Goal: Task Accomplishment & Management: Complete application form

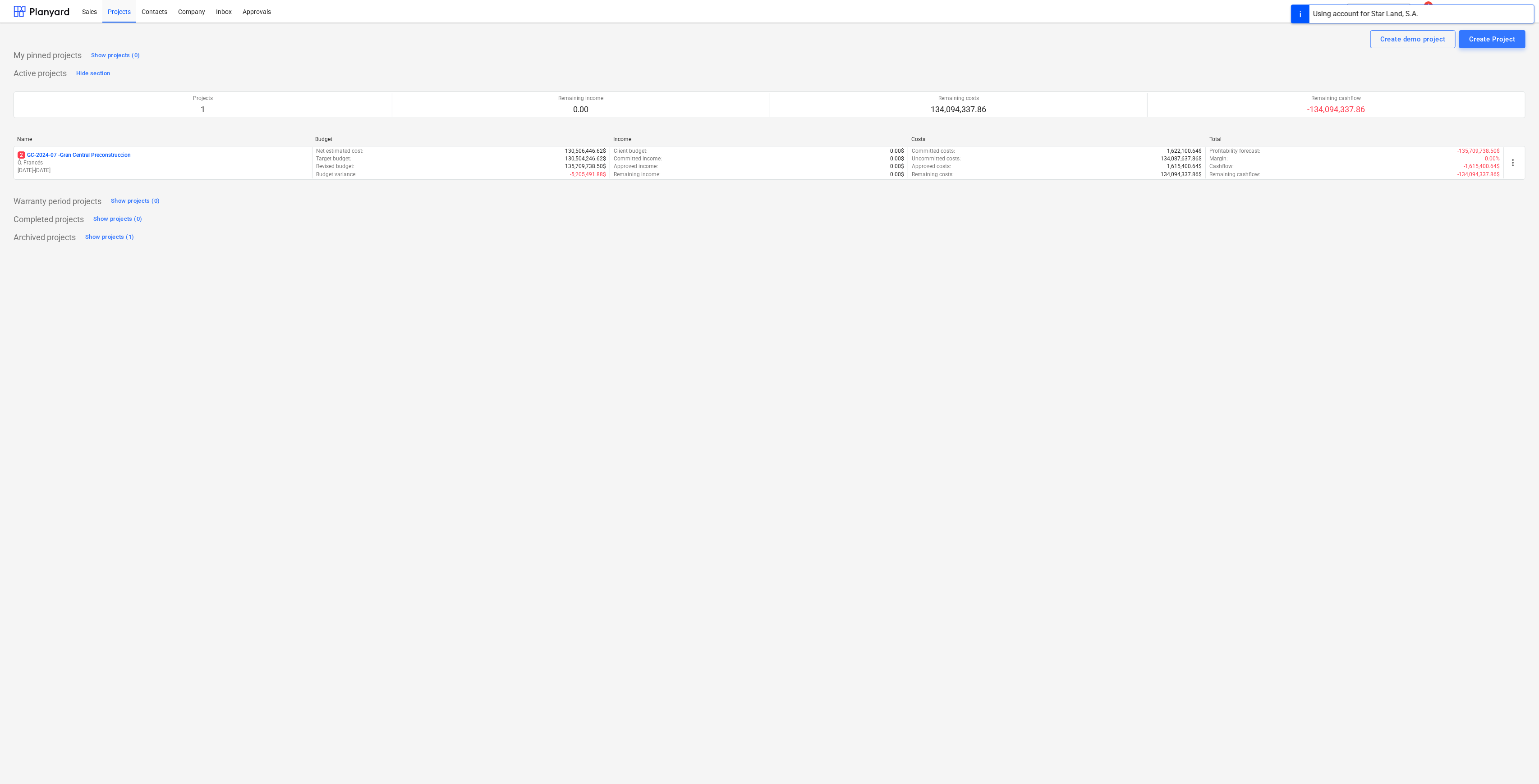
click at [107, 157] on p "2 GC-2024-07 - Gran Central Preconstruccion" at bounding box center [74, 155] width 113 height 8
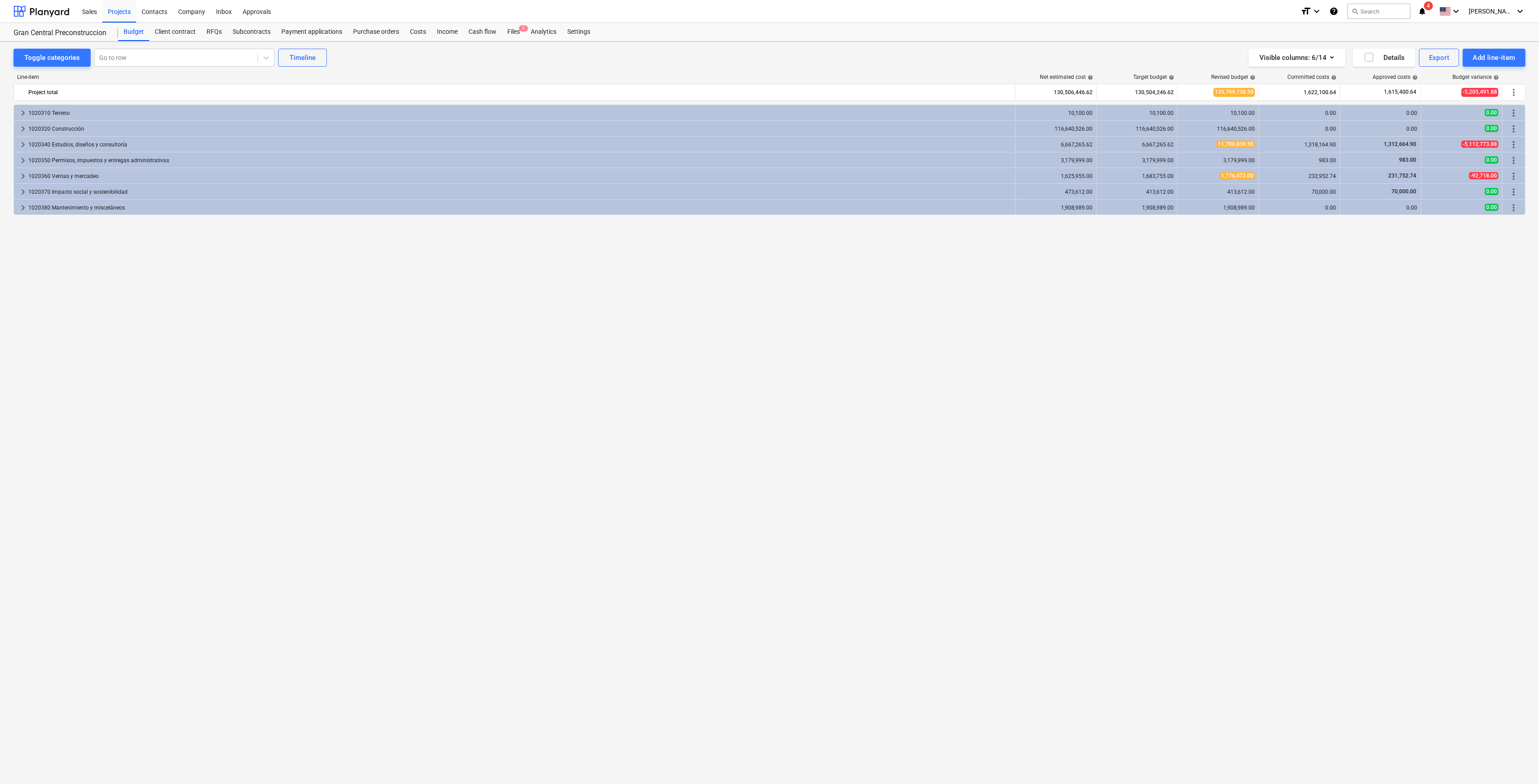
click at [1426, 13] on icon "notifications" at bounding box center [1421, 11] width 9 height 11
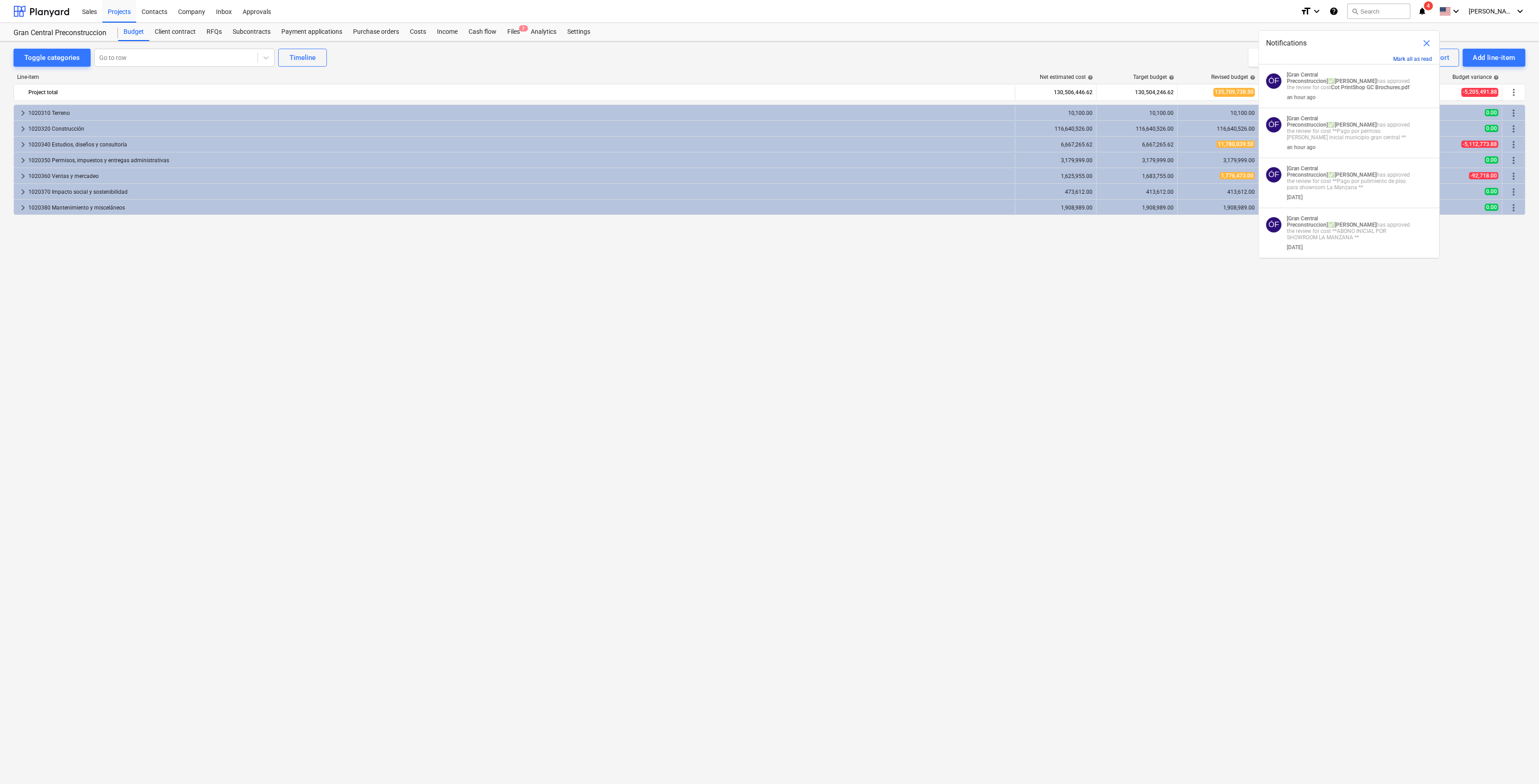
click at [1402, 57] on button "Mark all as read" at bounding box center [1412, 59] width 39 height 6
click at [1409, 56] on button "Mark all as read" at bounding box center [1412, 59] width 39 height 6
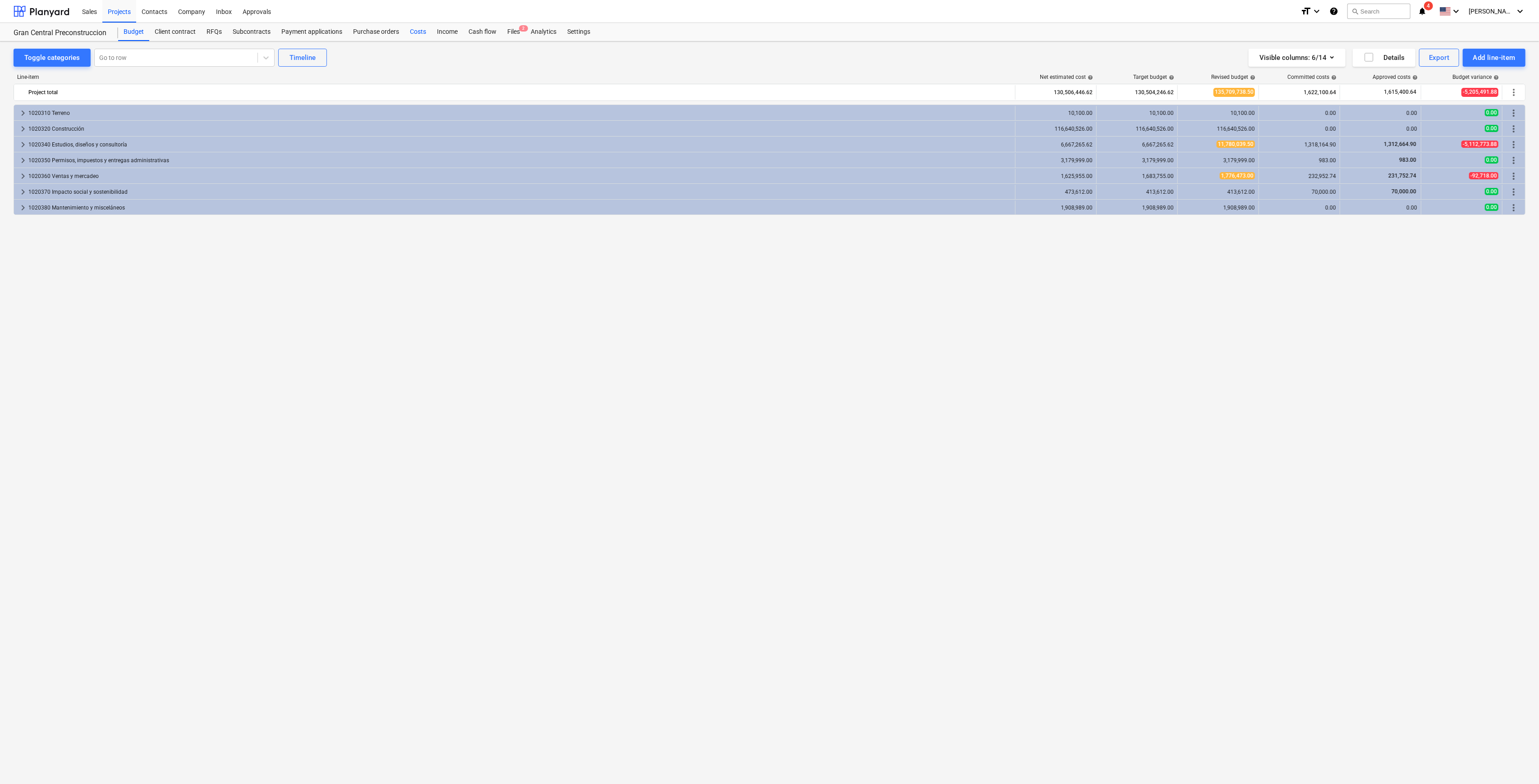
click at [407, 33] on div "Costs" at bounding box center [418, 31] width 27 height 18
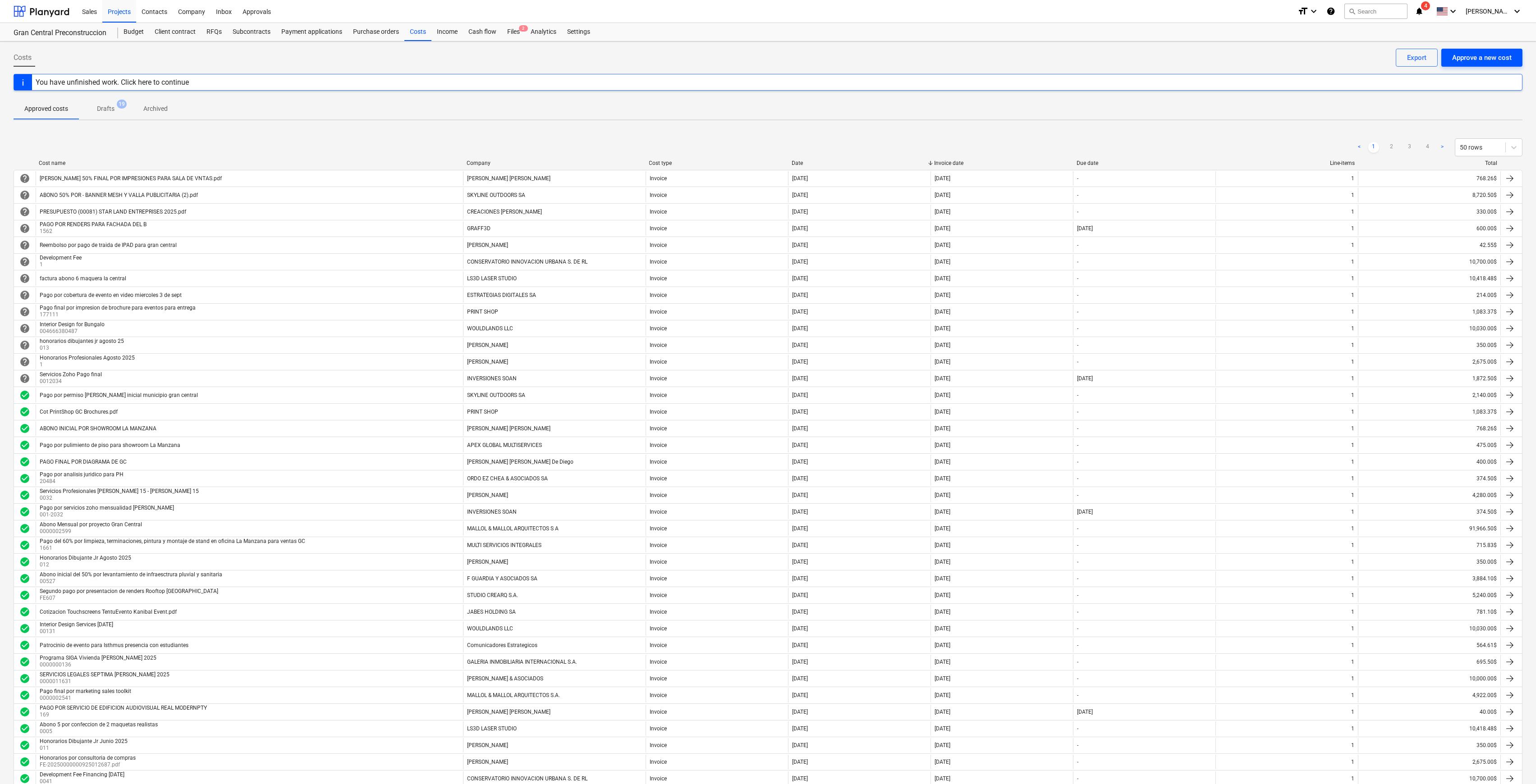
click at [1489, 57] on div "Approve a new cost" at bounding box center [1481, 57] width 60 height 12
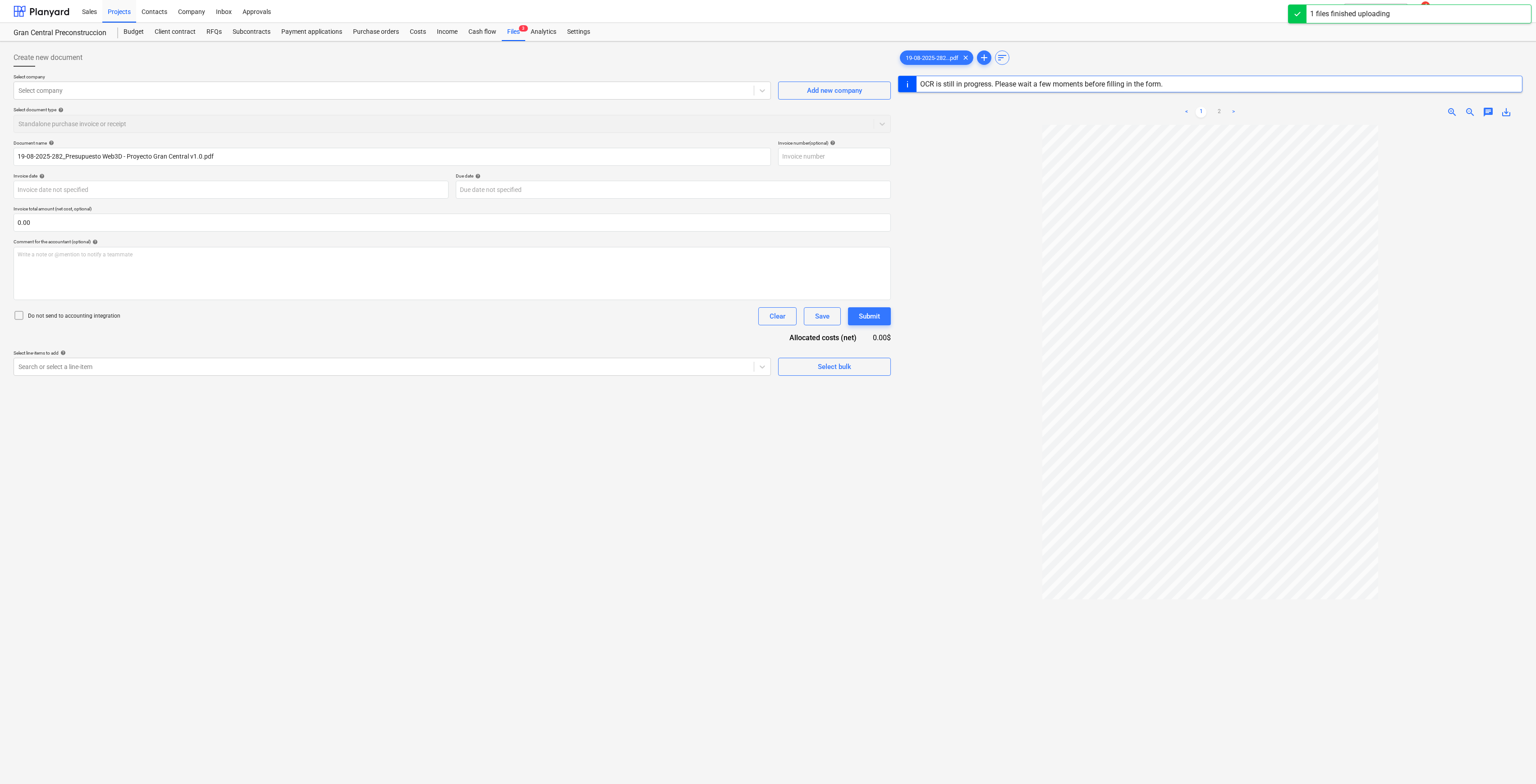
type input "282"
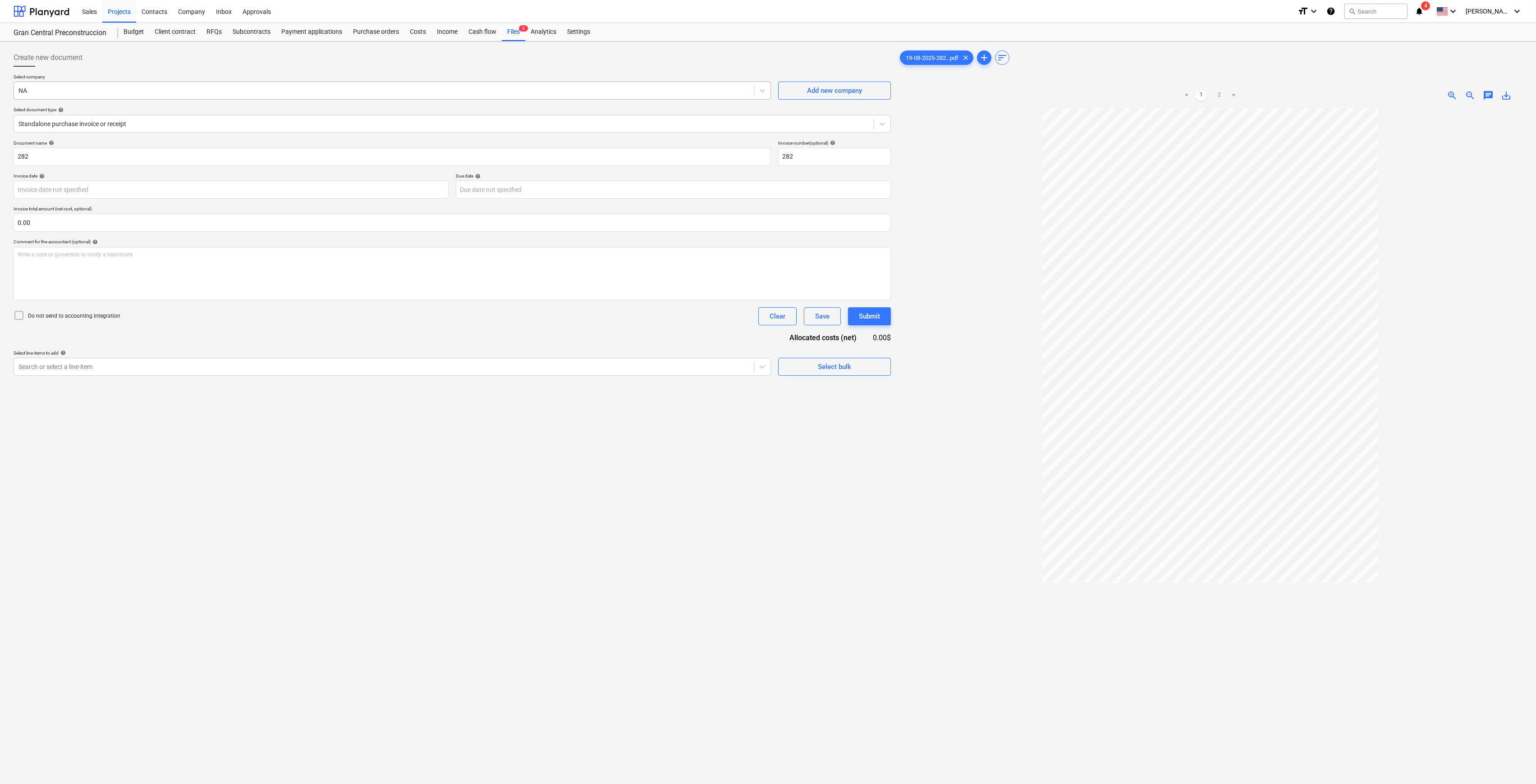
click at [393, 89] on div at bounding box center [383, 91] width 730 height 9
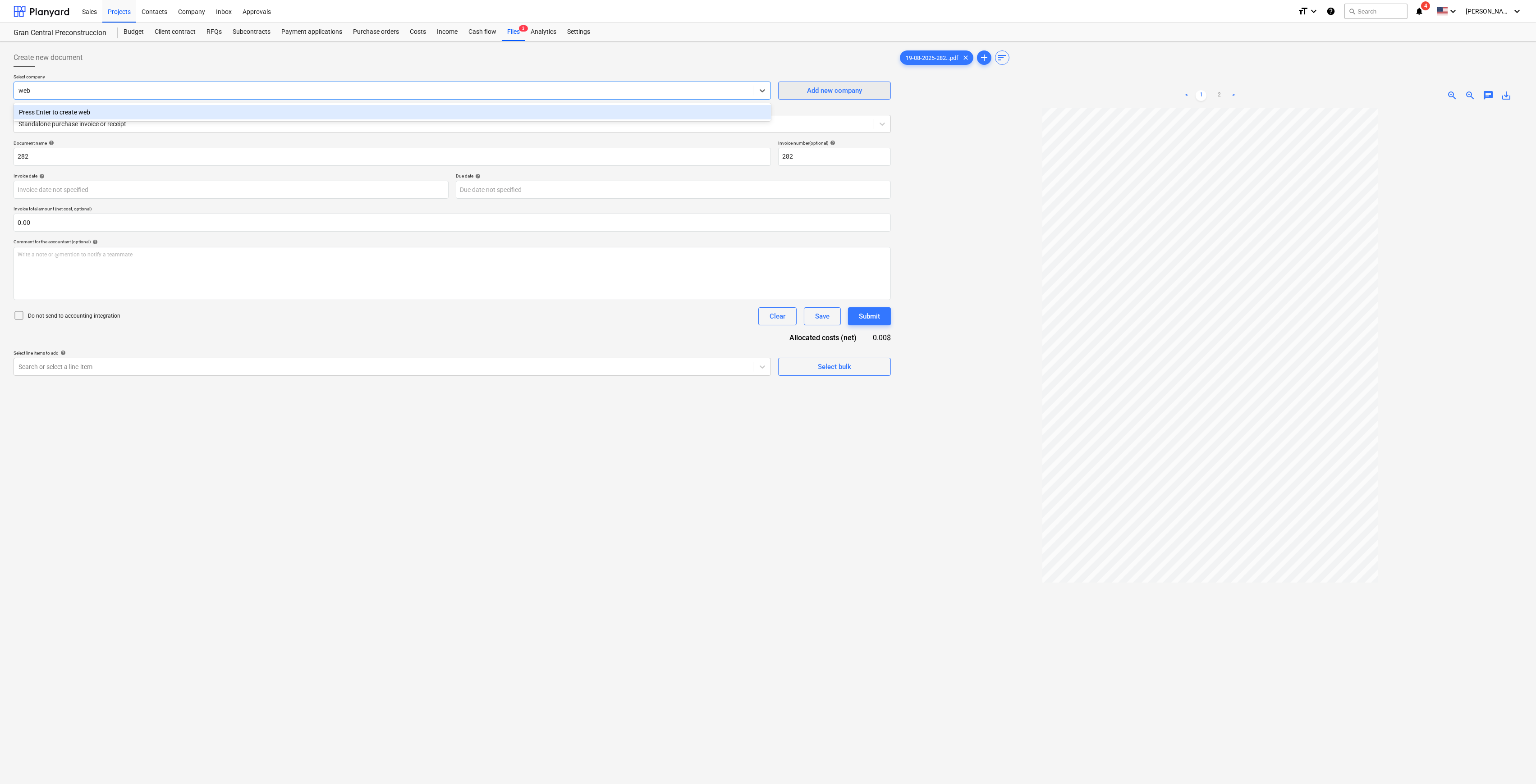
type input "web"
click at [808, 90] on div "Add new company" at bounding box center [835, 91] width 55 height 12
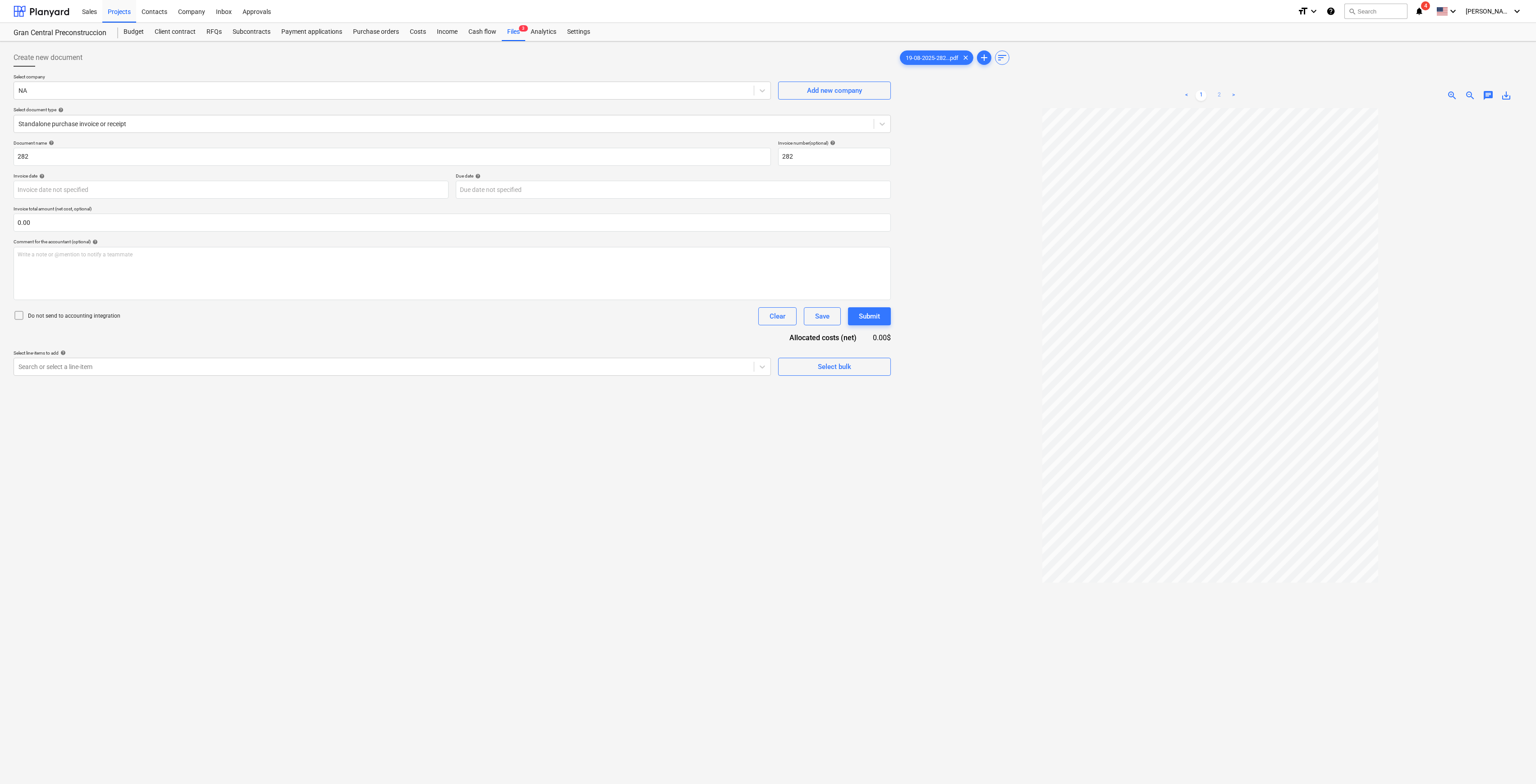
click at [1221, 95] on link "2" at bounding box center [1219, 95] width 11 height 11
click at [828, 88] on div "Add new company" at bounding box center [835, 91] width 55 height 12
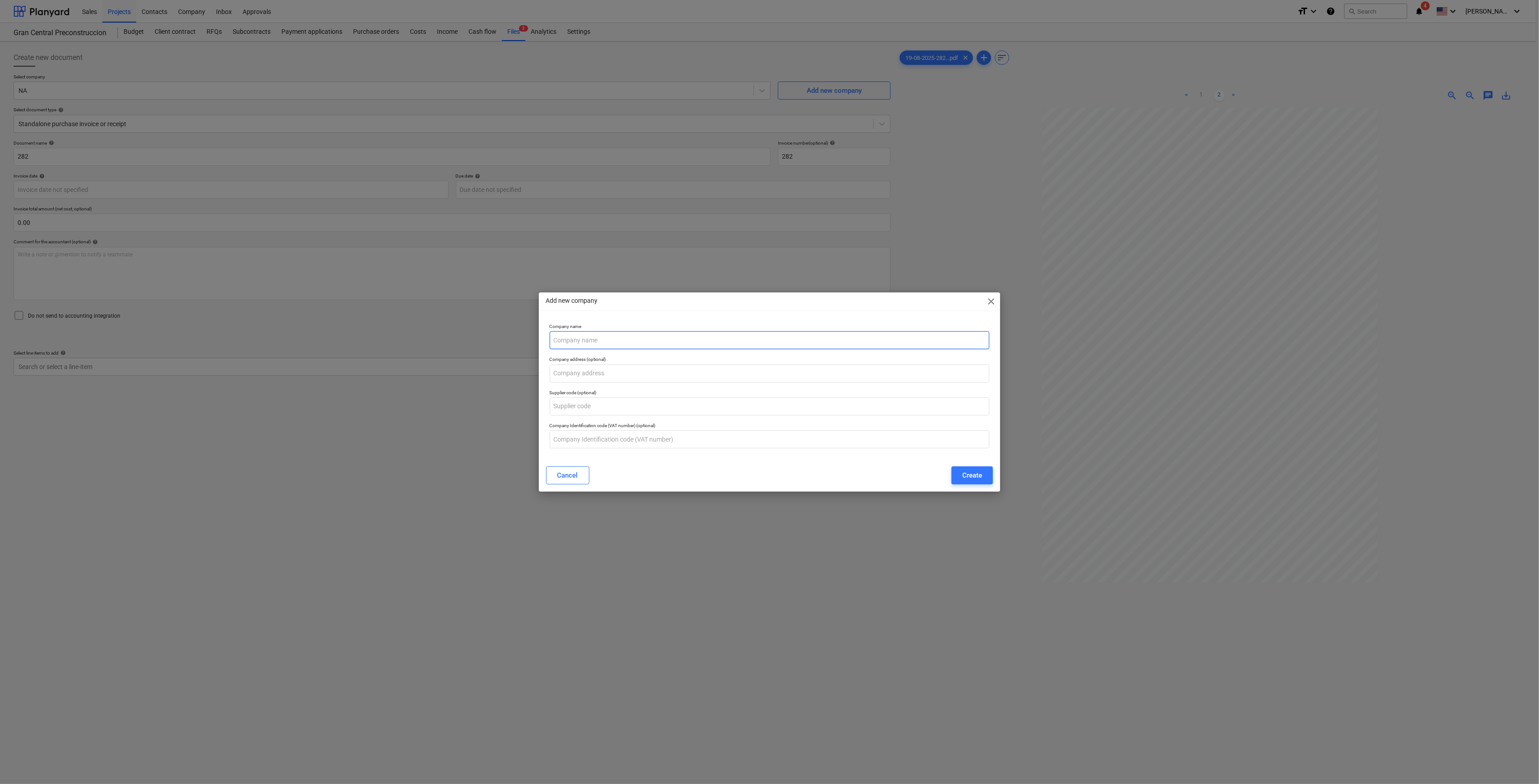
click at [618, 344] on input "text" at bounding box center [770, 340] width 440 height 18
type input "w"
type input "WEB3D"
click at [978, 478] on div "Create" at bounding box center [972, 475] width 20 height 12
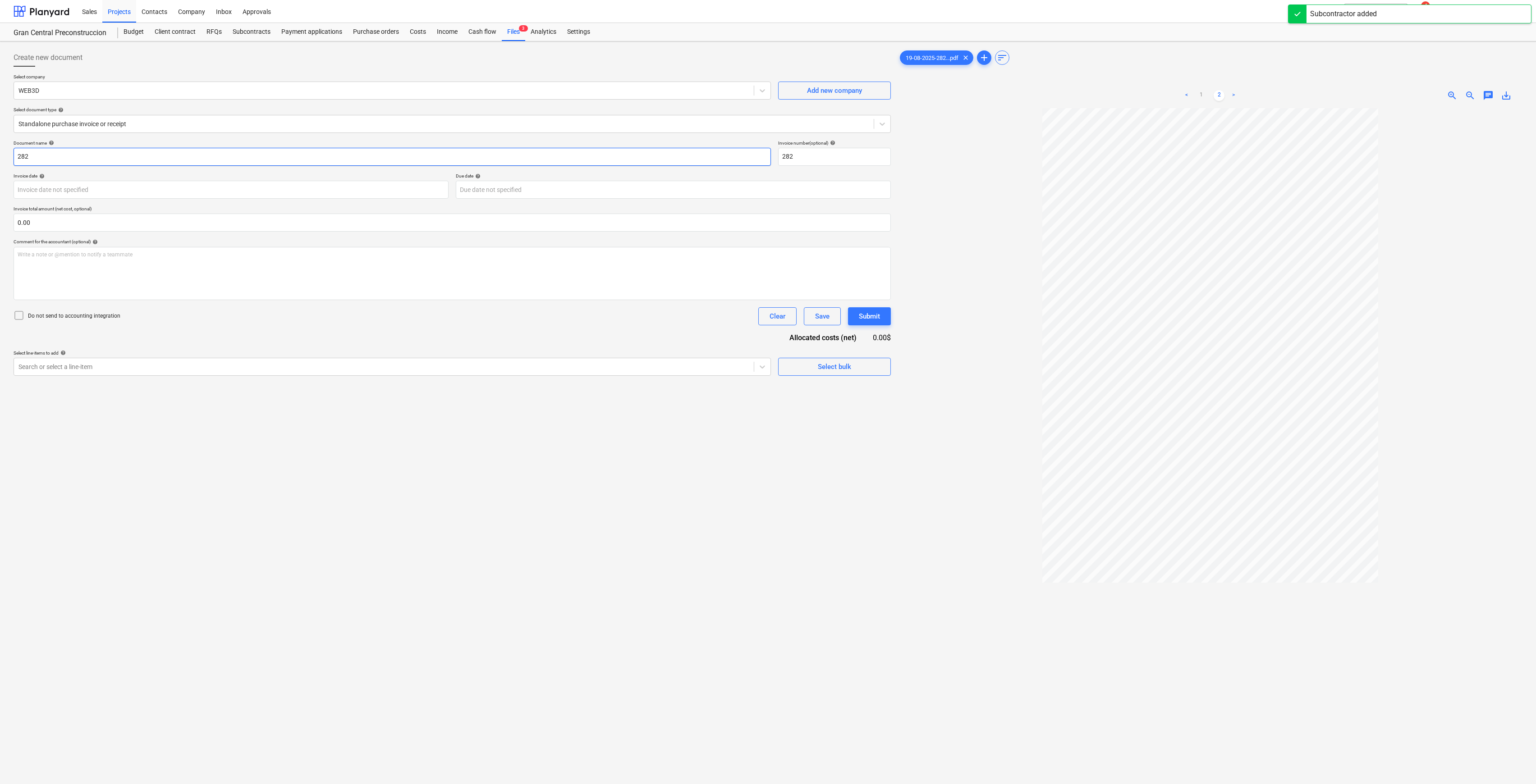
click at [303, 153] on input "282" at bounding box center [392, 157] width 757 height 18
click at [1195, 92] on link "1" at bounding box center [1200, 95] width 11 height 11
drag, startPoint x: 123, startPoint y: 151, endPoint x: -33, endPoint y: 155, distance: 156.1
click at [0, 155] on html "Sales Projects Contacts Company Inbox Approvals format_size keyboard_arrow_down…" at bounding box center [768, 392] width 1536 height 784
type input "Pago por integracion del Web3D con CRM o ERP"
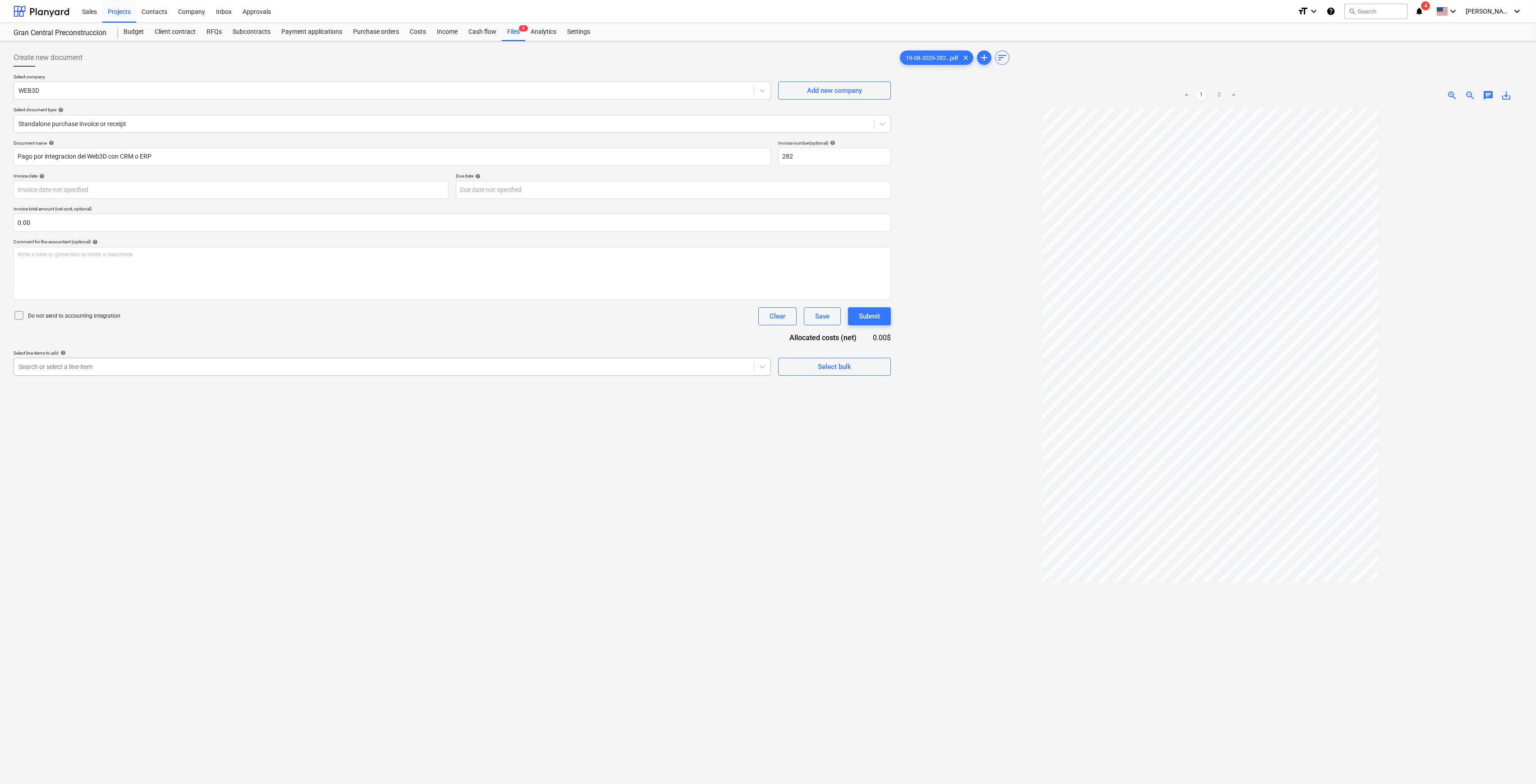
click at [338, 365] on div at bounding box center [383, 367] width 730 height 9
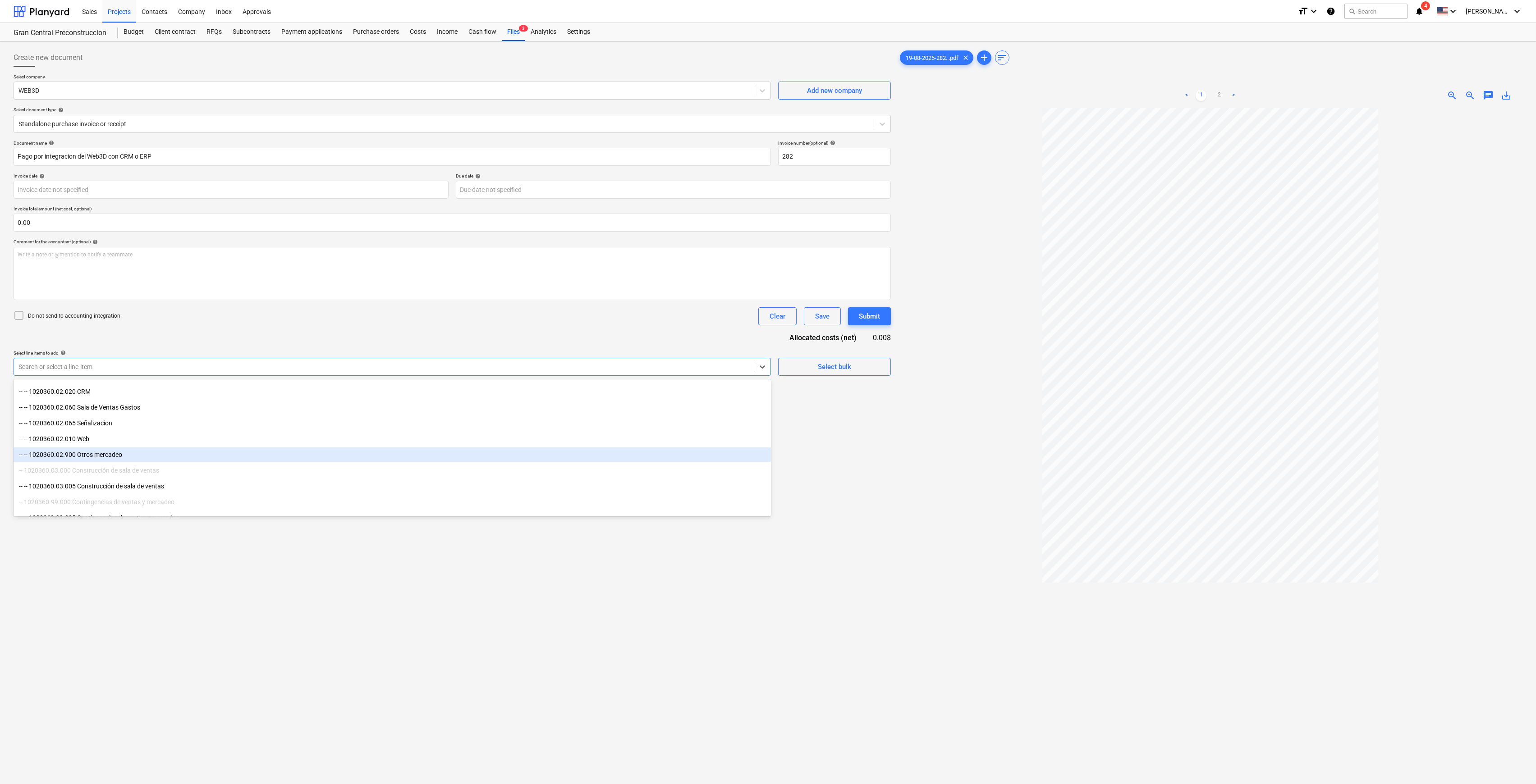
scroll to position [854, 0]
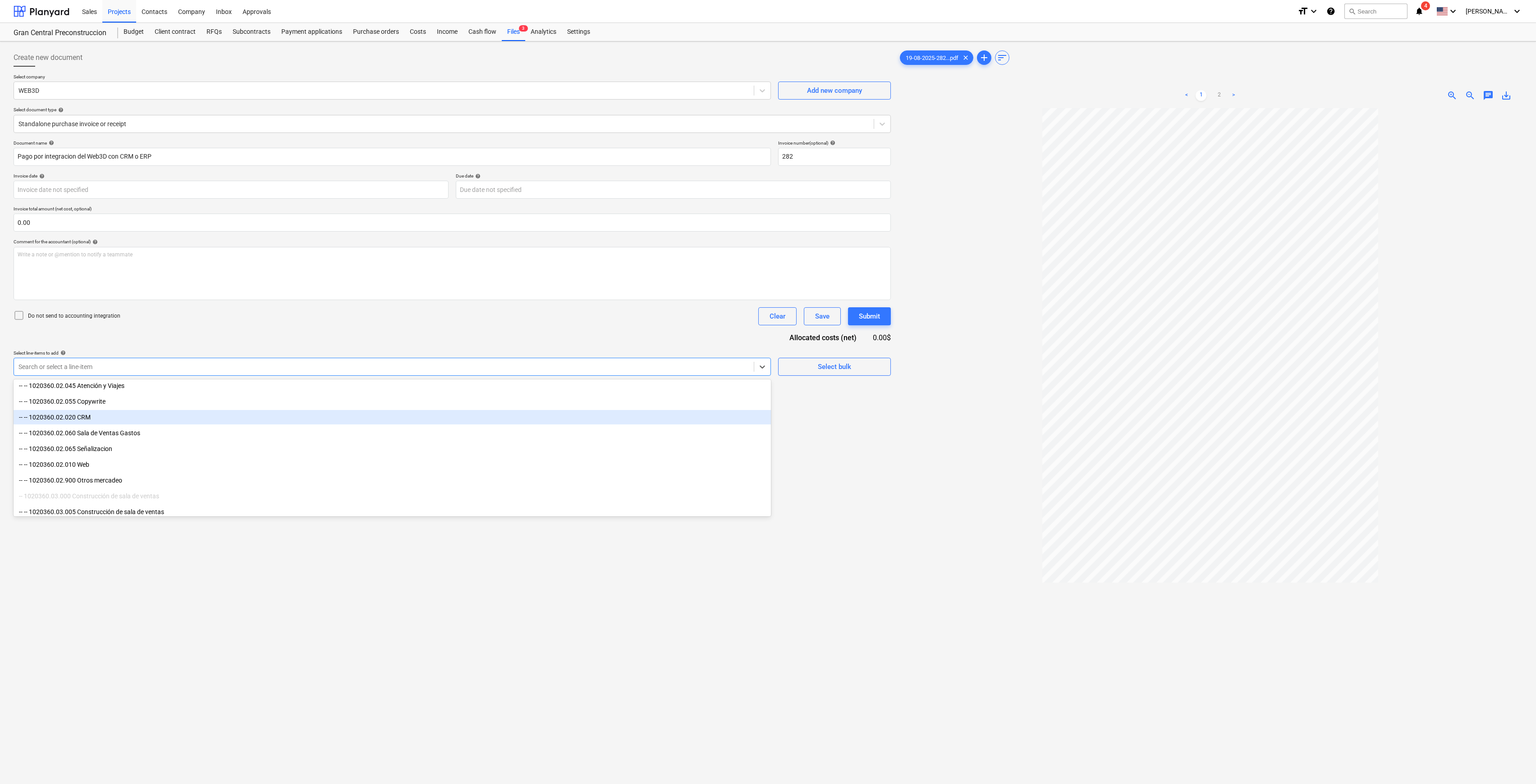
click at [154, 418] on div "-- -- 1020360.02.020 CRM" at bounding box center [392, 417] width 757 height 14
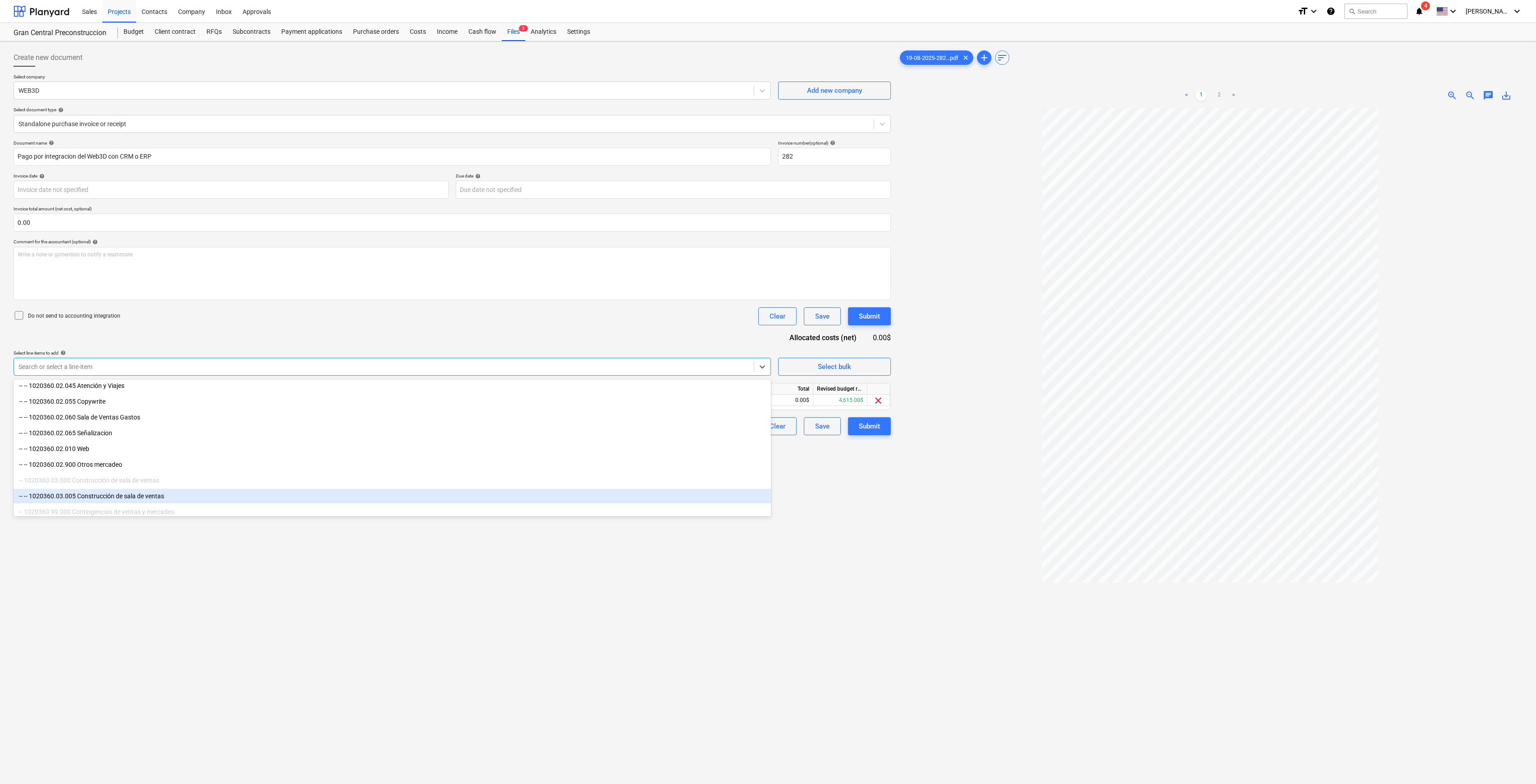
click at [899, 586] on div at bounding box center [1209, 487] width 624 height 759
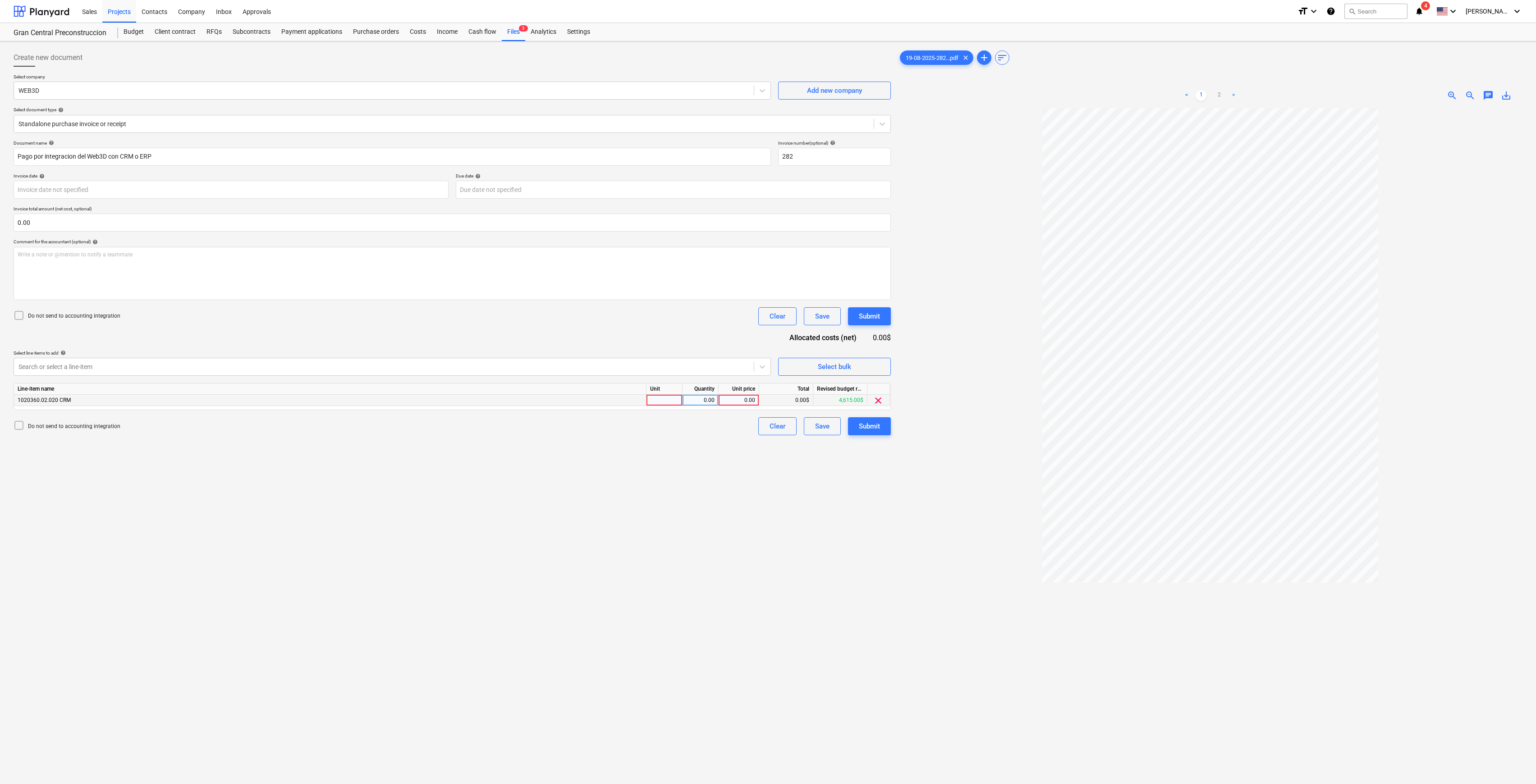
click at [731, 399] on div "0.00" at bounding box center [738, 400] width 33 height 11
type input "535"
drag, startPoint x: 480, startPoint y: 494, endPoint x: 1037, endPoint y: 428, distance: 560.9
click at [480, 494] on div "Create new document Select company WEB3D Add new company Select document type h…" at bounding box center [452, 458] width 884 height 826
click at [888, 431] on button "Submit" at bounding box center [869, 426] width 43 height 18
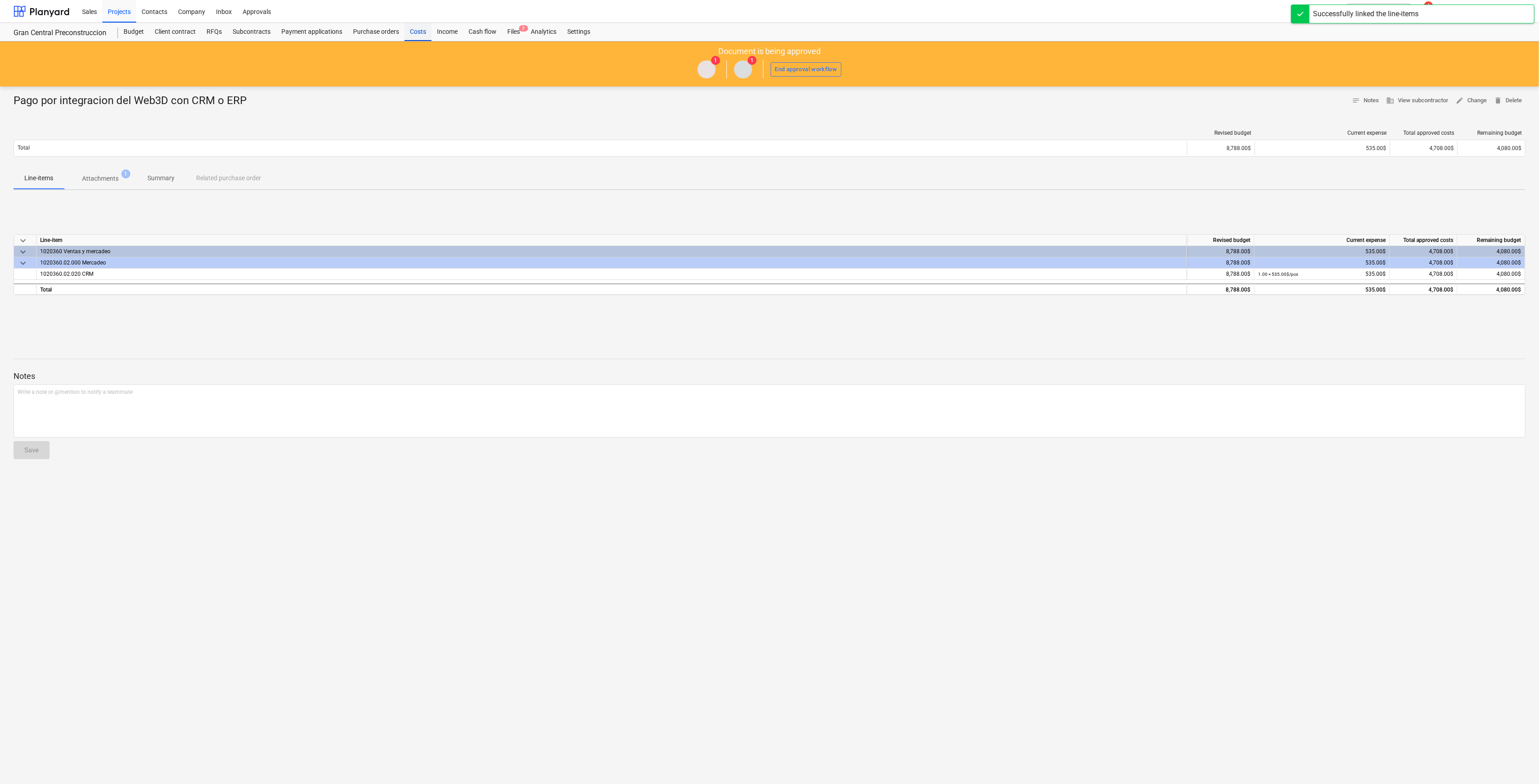
click at [415, 30] on div "Costs" at bounding box center [418, 31] width 27 height 18
